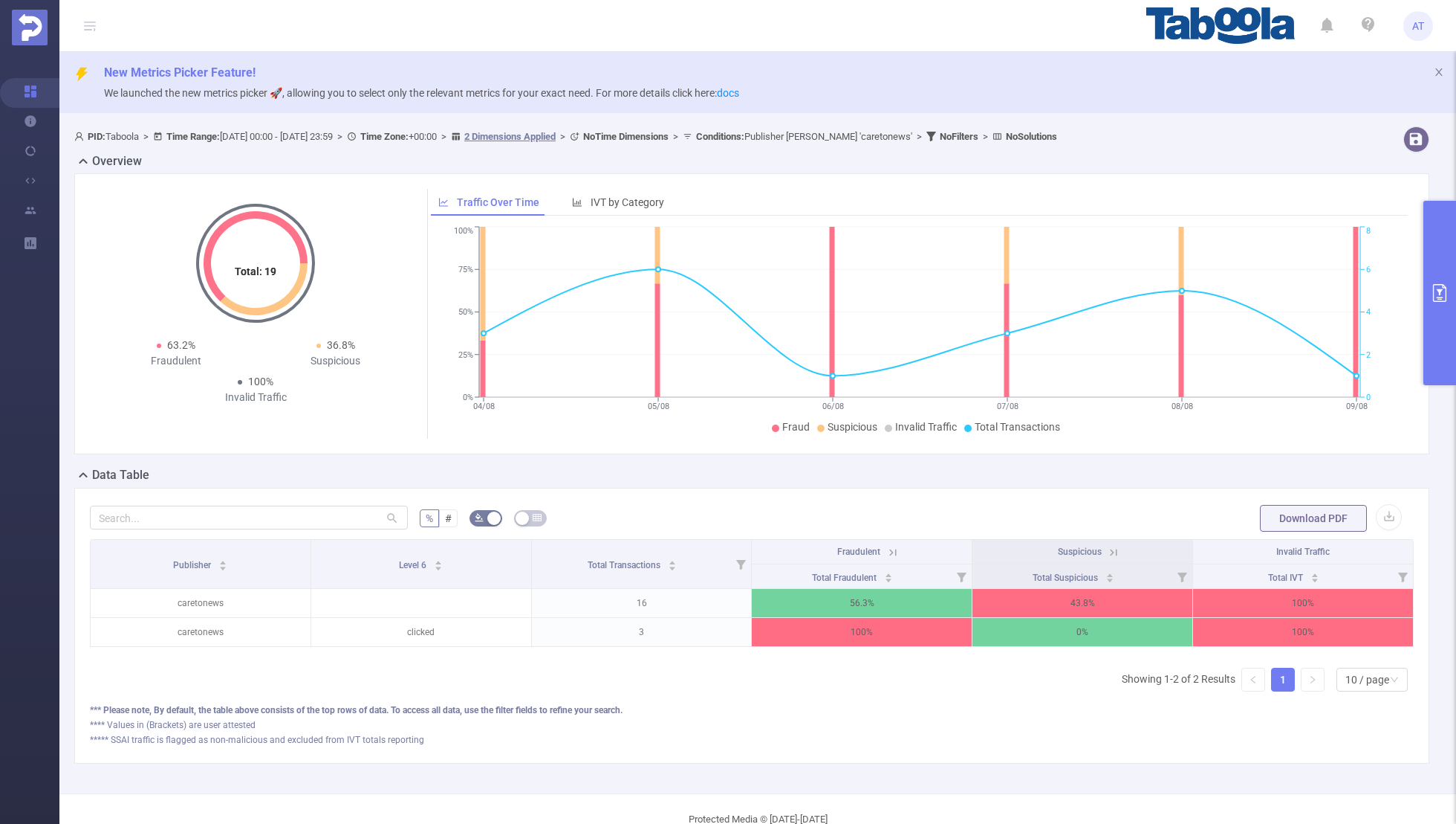
click at [1437, 307] on button "primary" at bounding box center [1439, 293] width 32 height 184
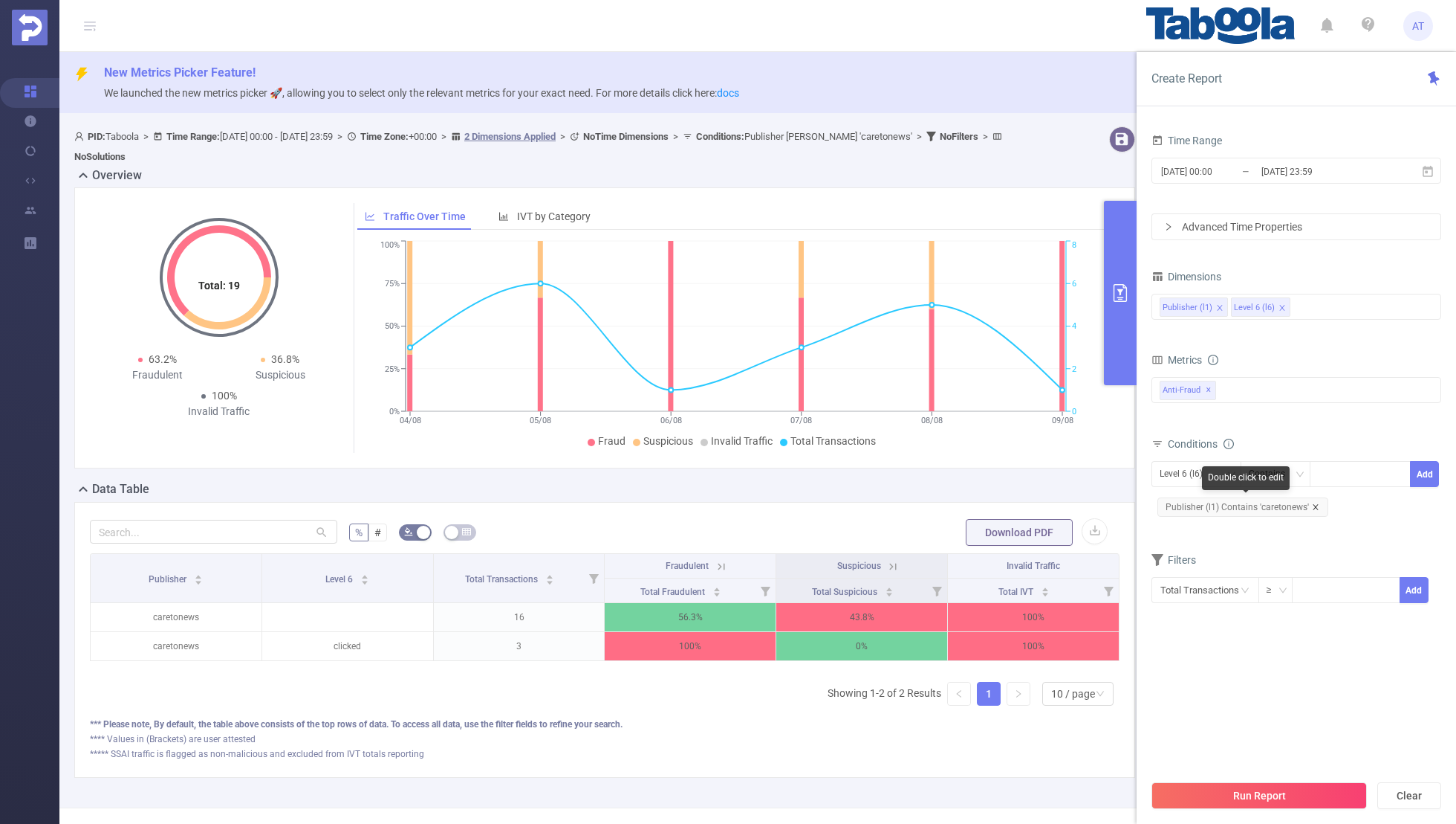
click at [1313, 506] on icon "icon: close" at bounding box center [1315, 507] width 7 height 7
click at [1186, 478] on div "Level 6 (l6)" at bounding box center [1186, 473] width 54 height 25
click at [1176, 499] on li "Publisher (l1)" at bounding box center [1197, 502] width 90 height 24
click at [1339, 466] on div at bounding box center [1359, 473] width 85 height 25
paste input "deepclickmedia-top5vip"
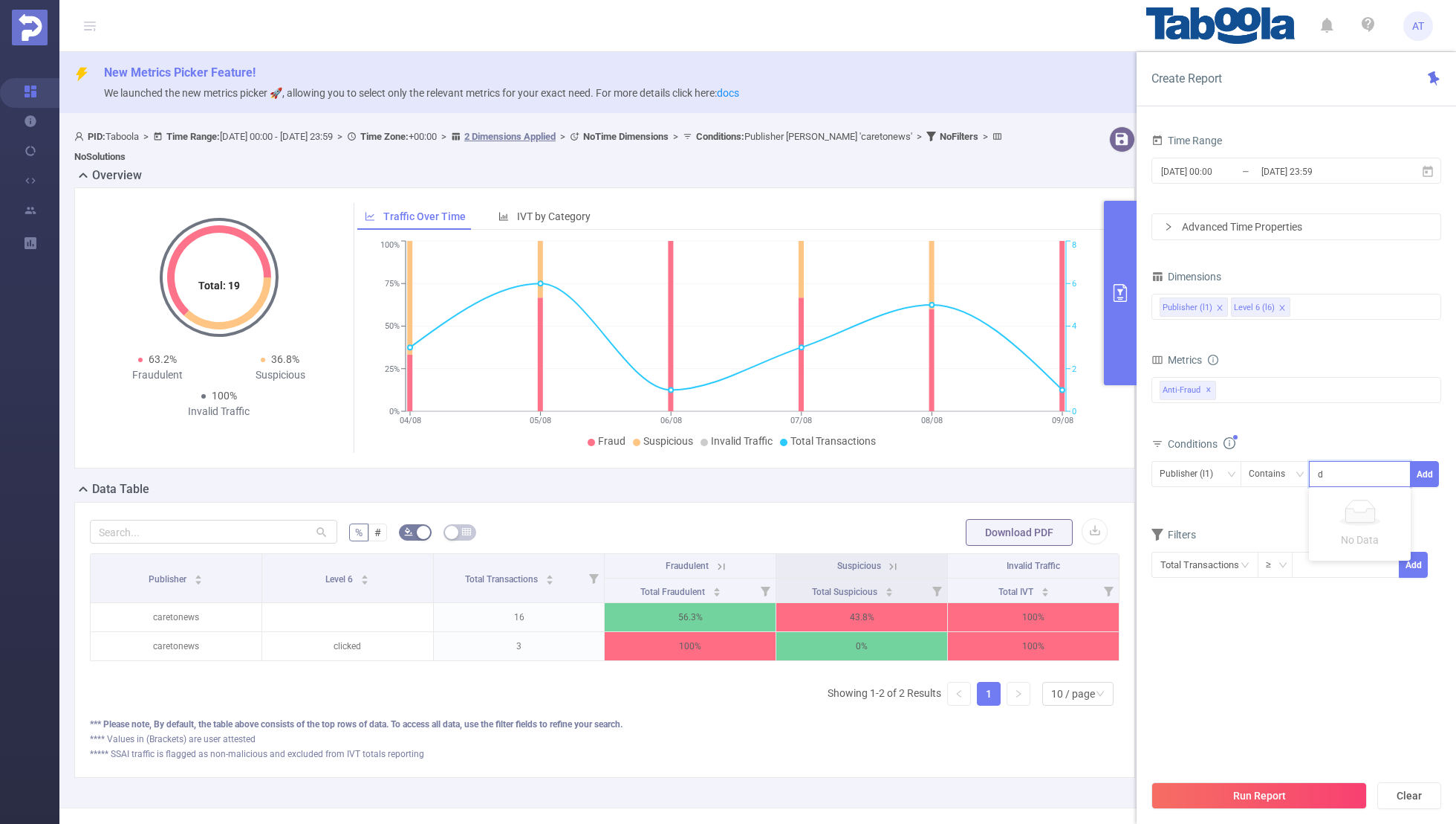
scroll to position [0, 10]
type input "deepclickmedia-top5vip"
click at [1425, 463] on button "Add" at bounding box center [1424, 474] width 29 height 26
click at [1258, 540] on form "Dimensions Publisher (l1) Level 6 (l6) Metrics Total Fraudulent Bot/Virus Hosti…" at bounding box center [1297, 444] width 290 height 356
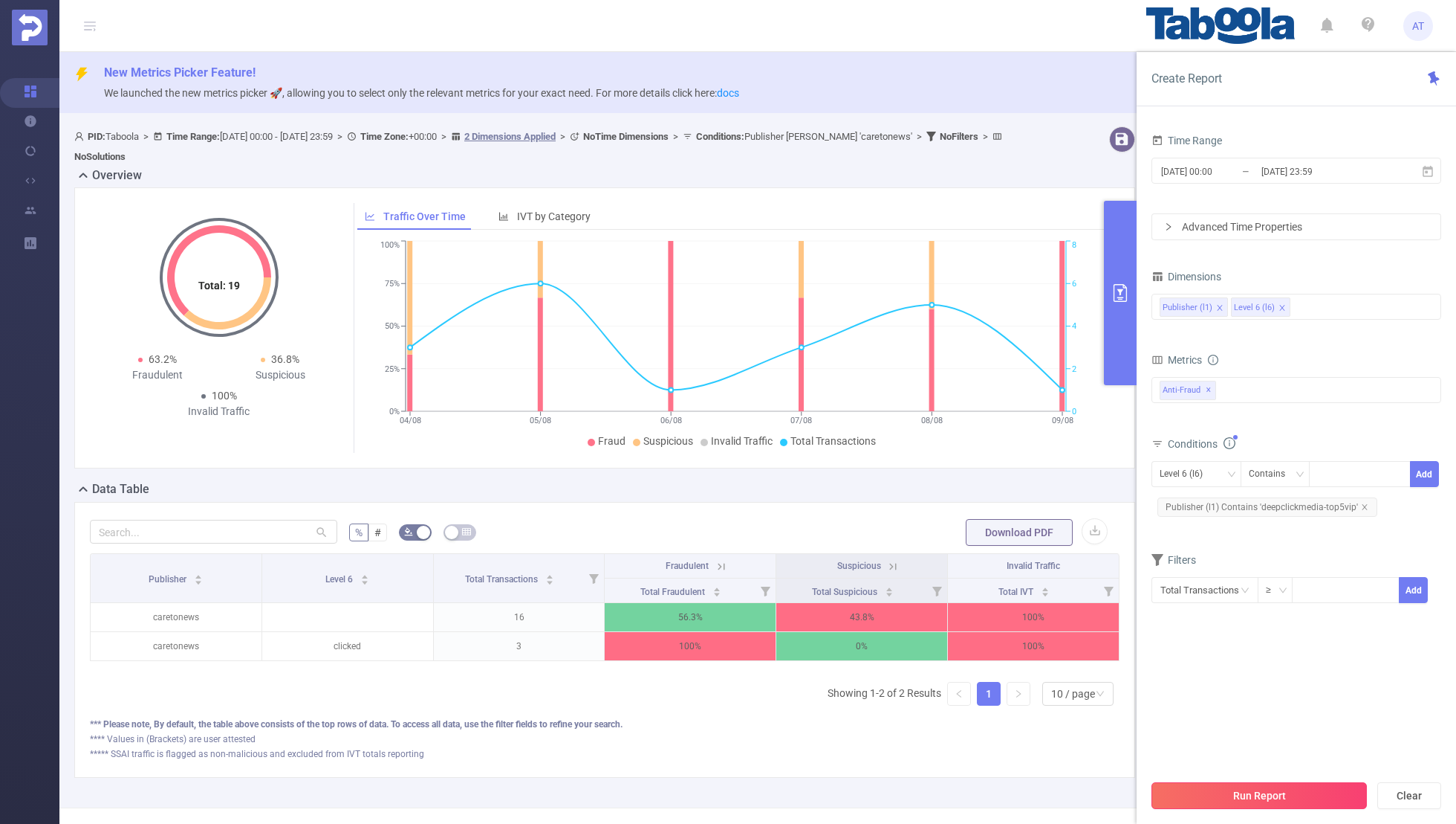
click at [1247, 791] on button "Run Report" at bounding box center [1259, 795] width 215 height 26
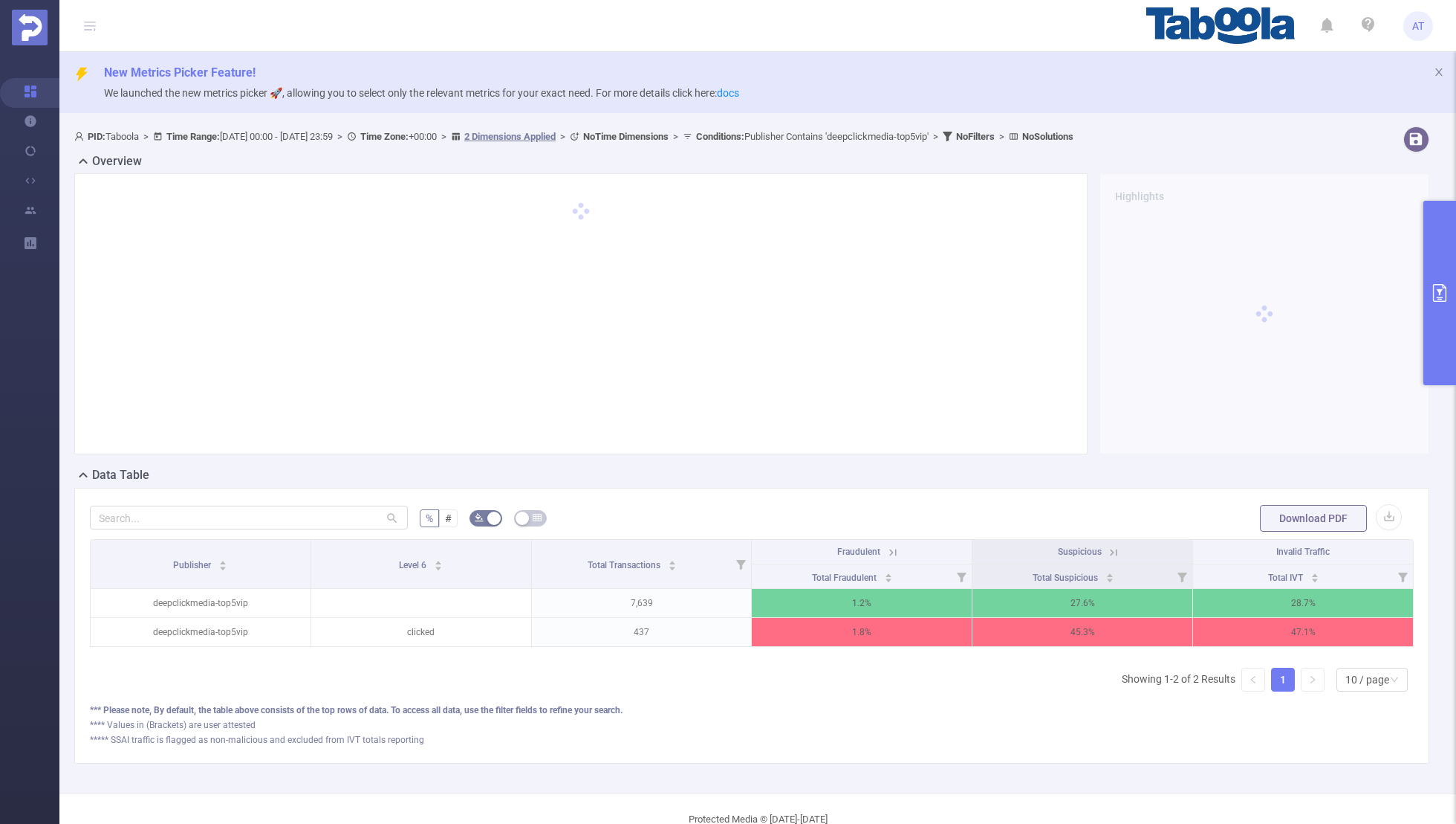
click at [1111, 549] on icon at bounding box center [1114, 552] width 13 height 13
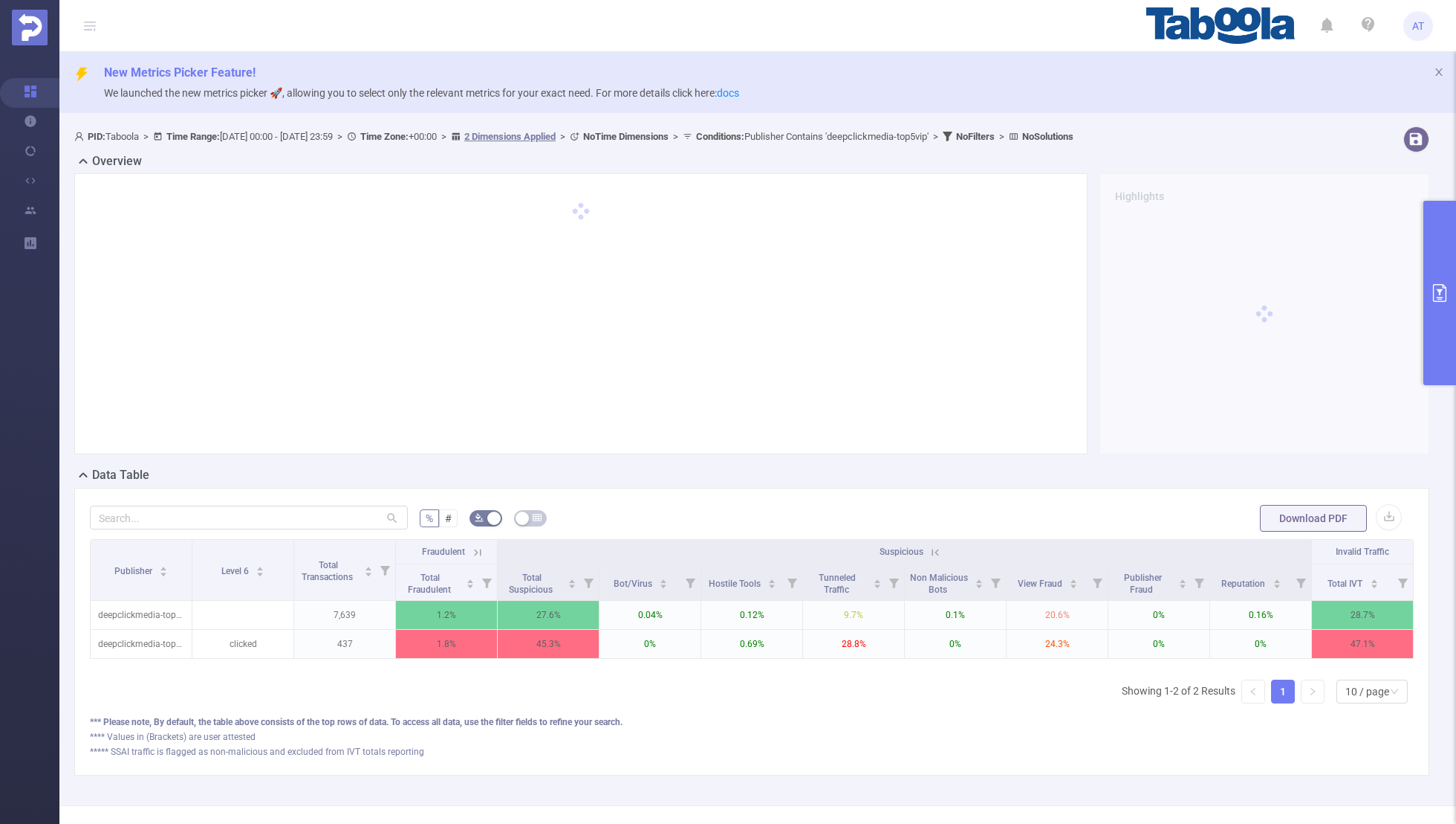
click at [479, 549] on icon at bounding box center [477, 552] width 13 height 13
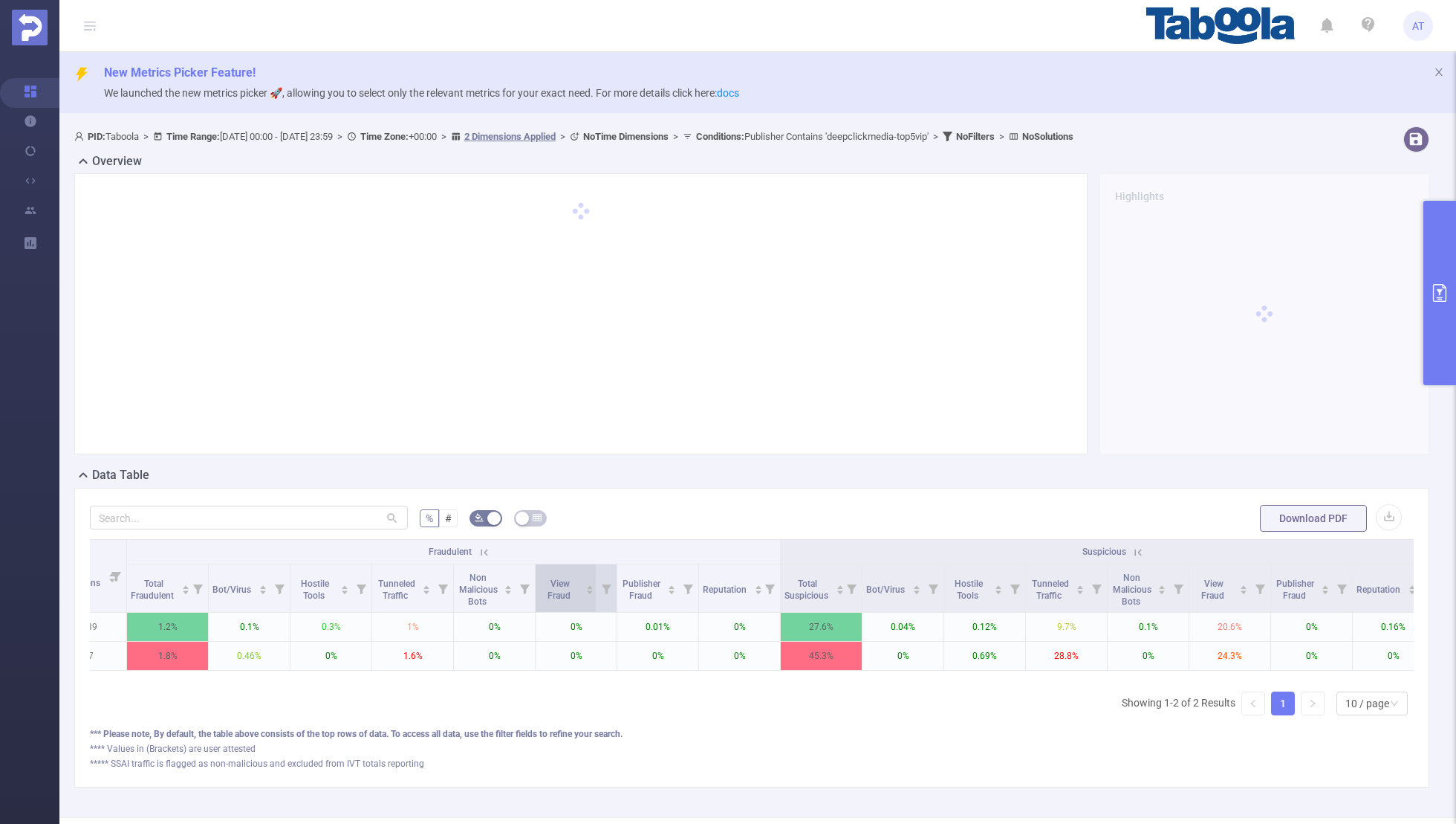
scroll to position [0, 314]
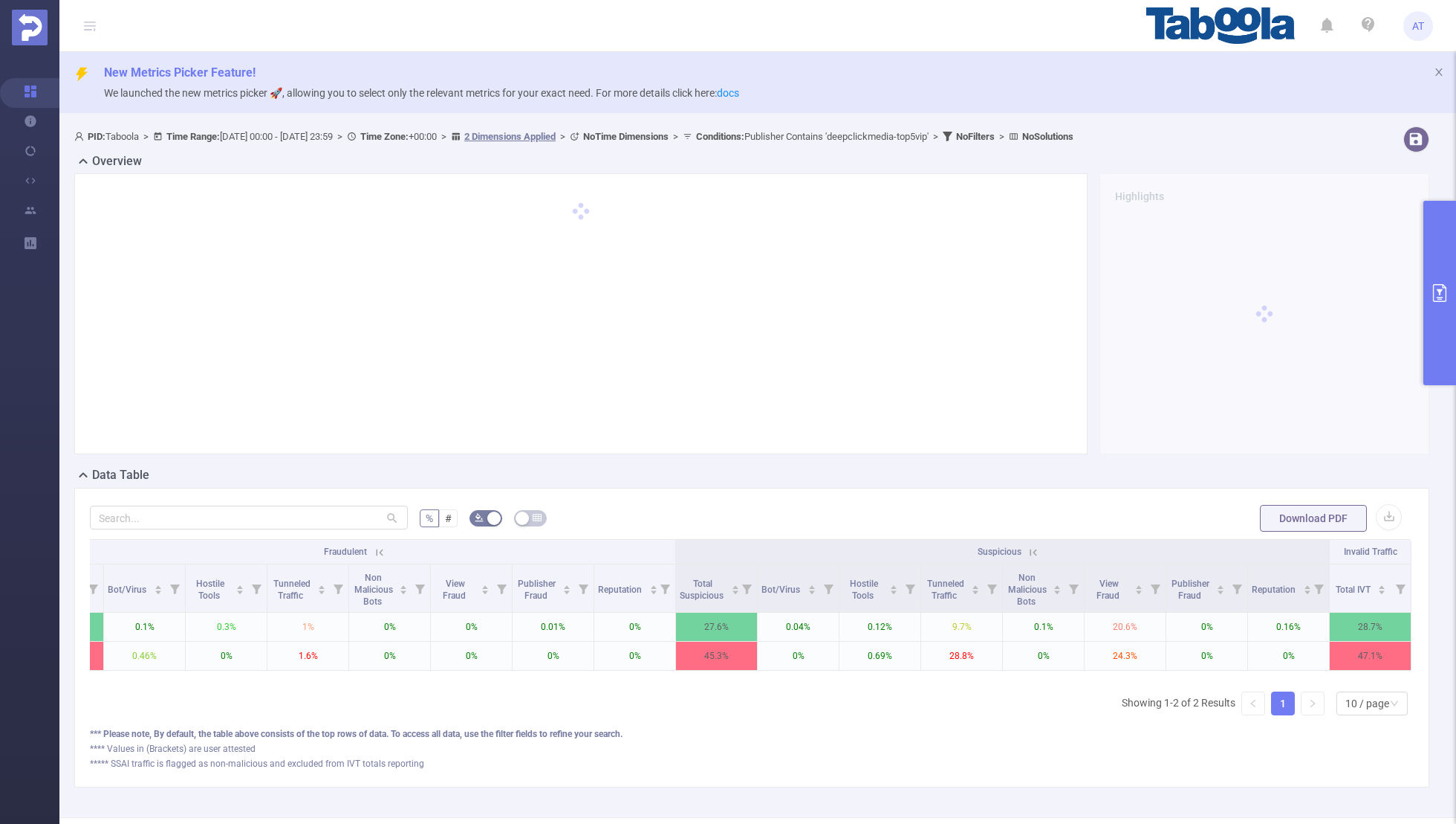
click at [1440, 320] on button "primary" at bounding box center [1439, 293] width 32 height 184
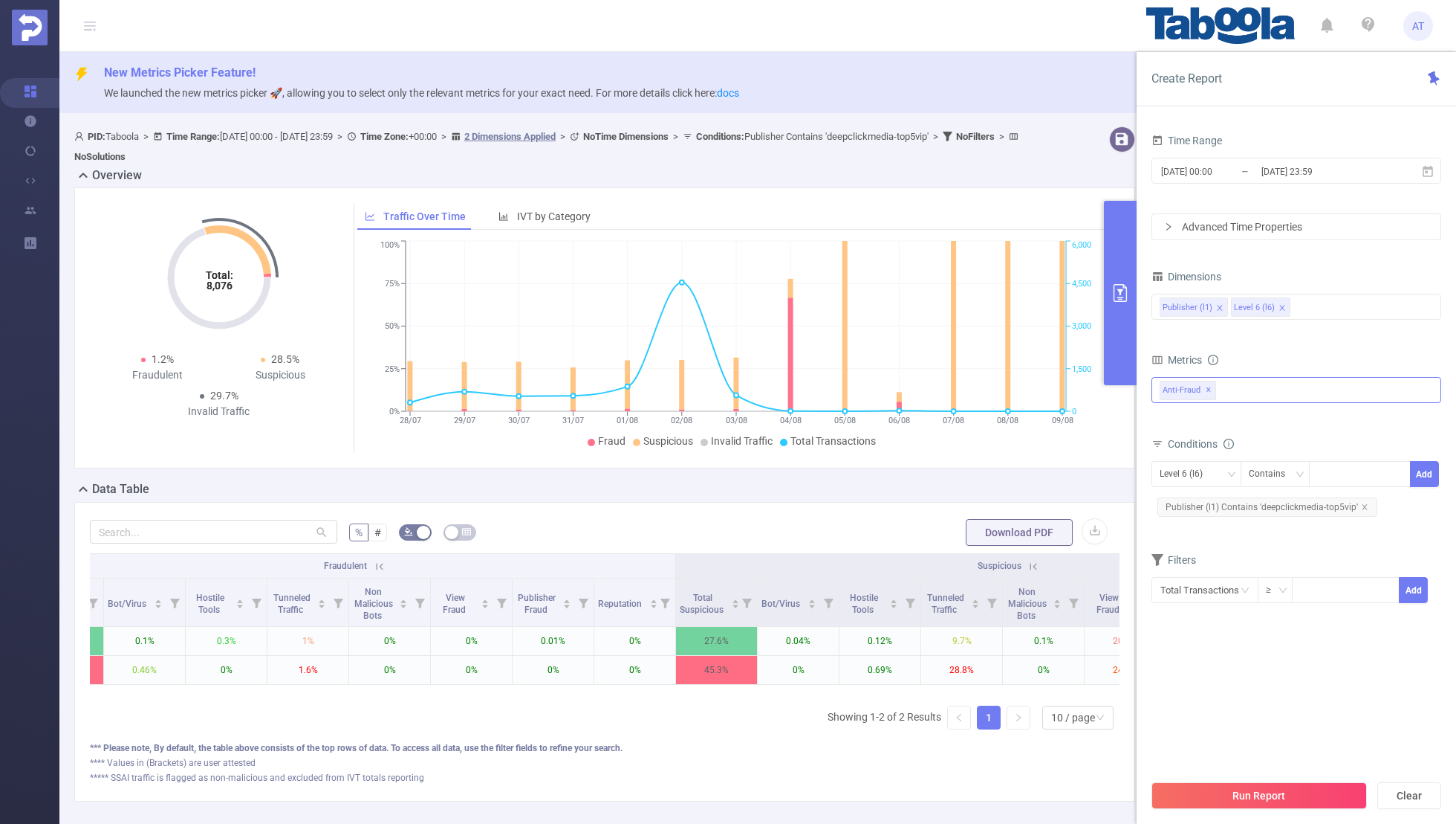
click at [1208, 389] on span "✕" at bounding box center [1208, 390] width 6 height 18
click at [1214, 388] on div at bounding box center [1297, 388] width 290 height 24
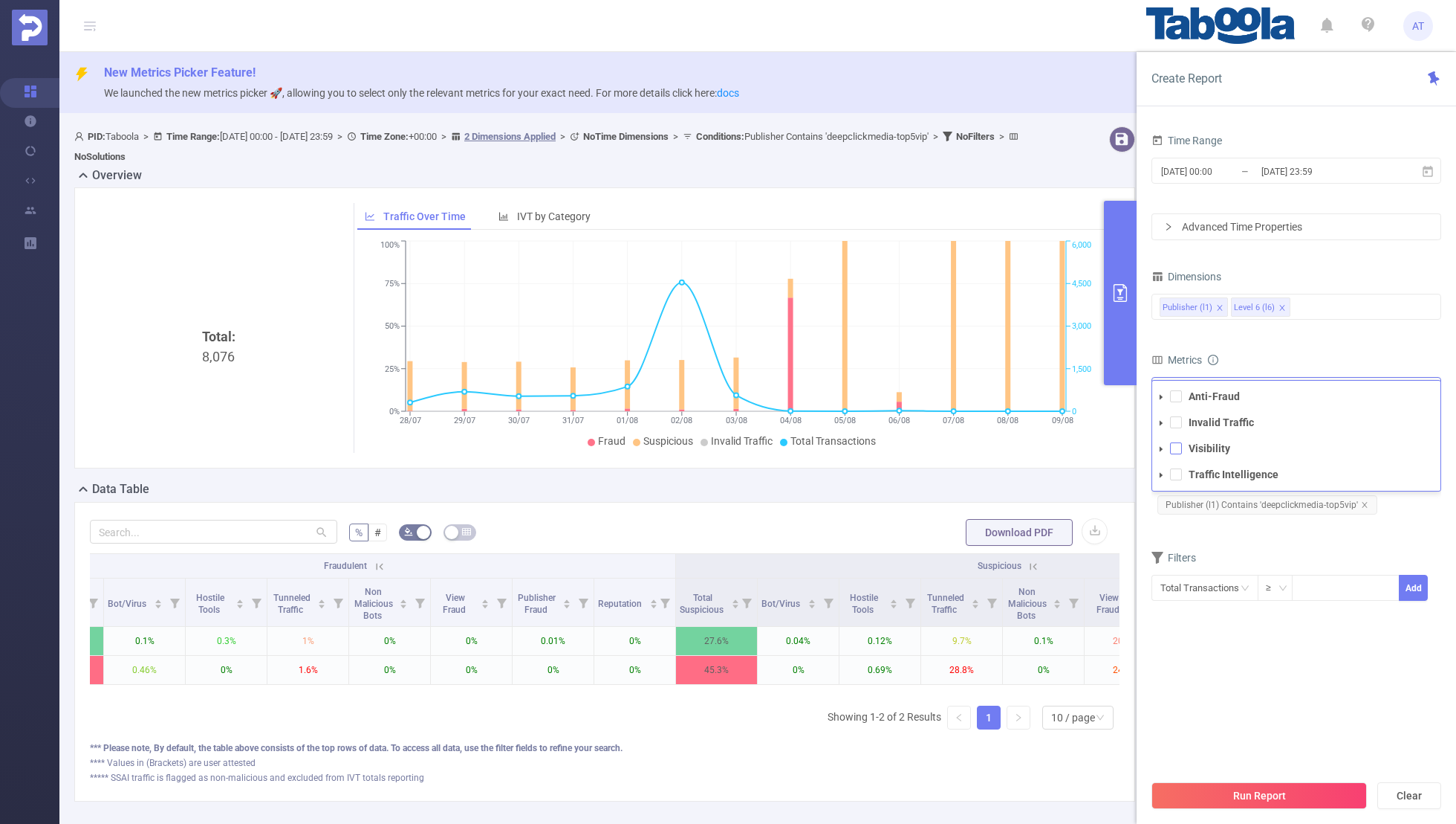
click at [1179, 446] on span at bounding box center [1177, 448] width 12 height 12
click at [1292, 360] on div "Metrics" at bounding box center [1297, 362] width 290 height 25
click at [1221, 791] on button "Run Report" at bounding box center [1259, 795] width 215 height 26
